Goal: Task Accomplishment & Management: Use online tool/utility

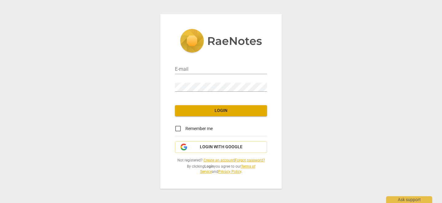
type input "[EMAIL_ADDRESS][DOMAIN_NAME]"
click at [179, 129] on input "Remember me" at bounding box center [178, 128] width 15 height 15
checkbox input "true"
click at [212, 112] on span "Login" at bounding box center [221, 111] width 82 height 6
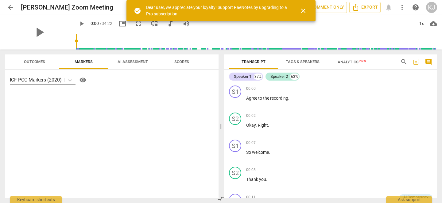
click at [306, 10] on span "close" at bounding box center [303, 10] width 7 height 7
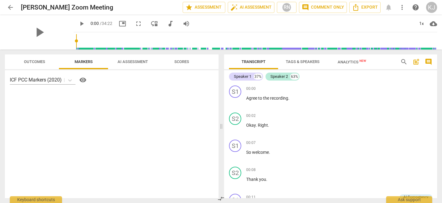
click at [78, 22] on span "play_arrow" at bounding box center [81, 23] width 7 height 7
click at [78, 22] on span "pause" at bounding box center [81, 23] width 7 height 7
click at [78, 22] on span "play_arrow" at bounding box center [81, 23] width 7 height 7
click at [76, 32] on input "range" at bounding box center [256, 41] width 361 height 20
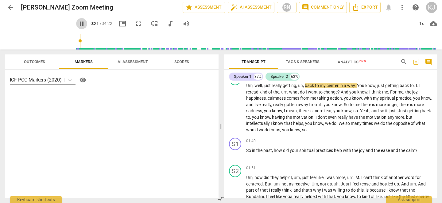
click at [78, 24] on span "pause" at bounding box center [81, 23] width 7 height 7
type input "22"
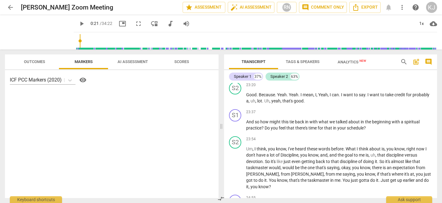
scroll to position [2356, 0]
